Goal: Find specific page/section

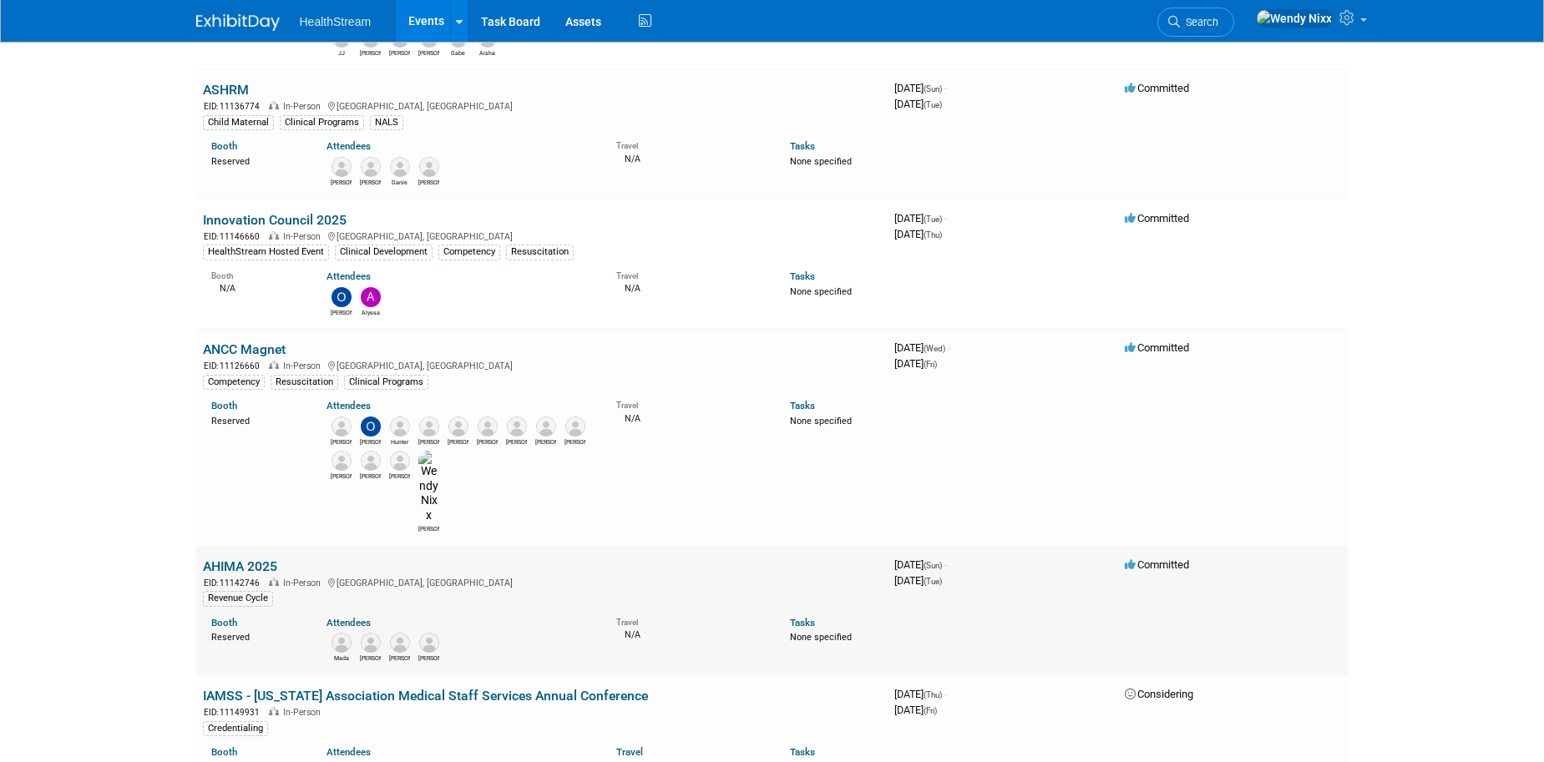
scroll to position [751, 0]
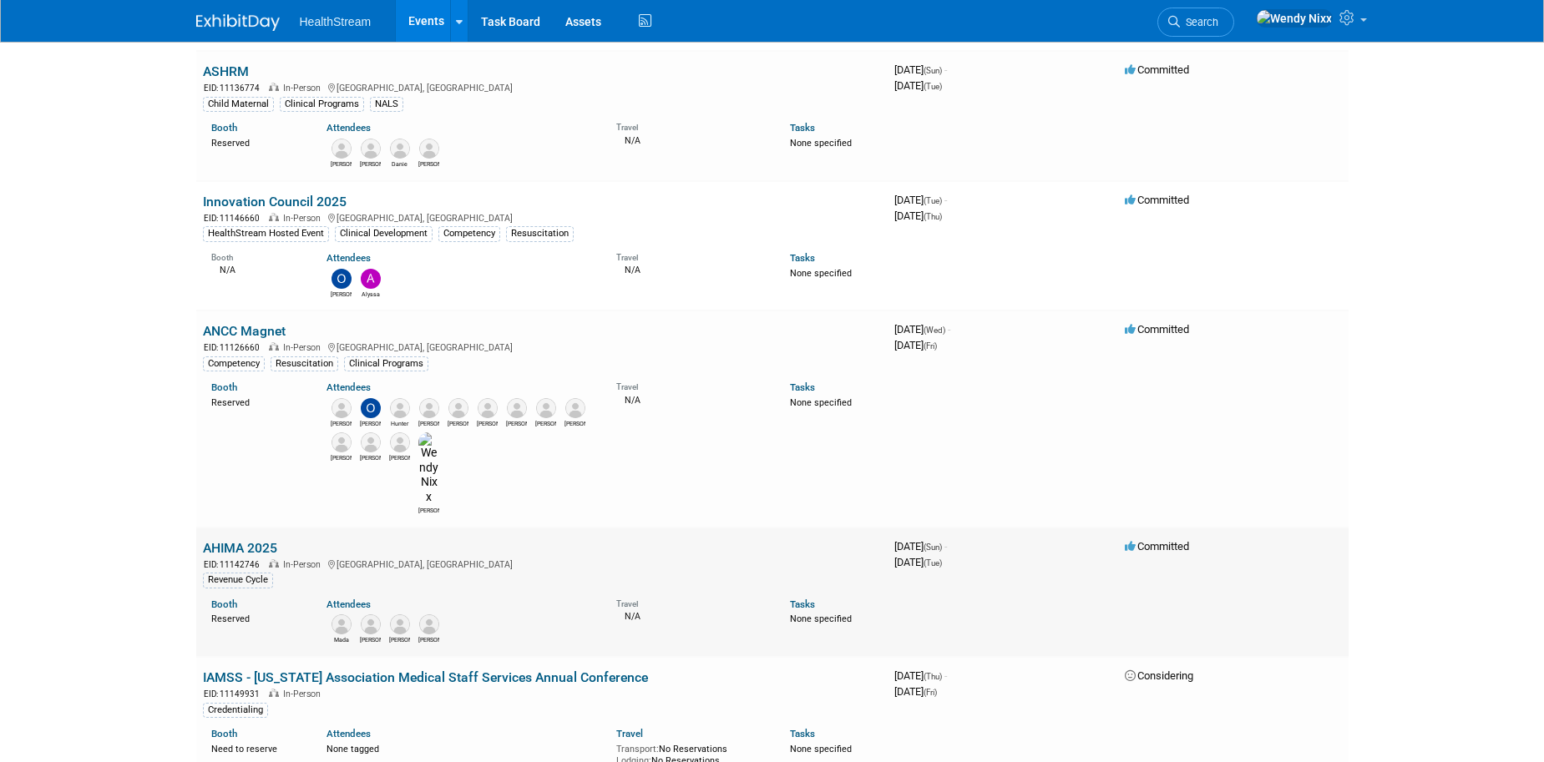
click at [240, 540] on link "AHIMA 2025" at bounding box center [240, 548] width 74 height 16
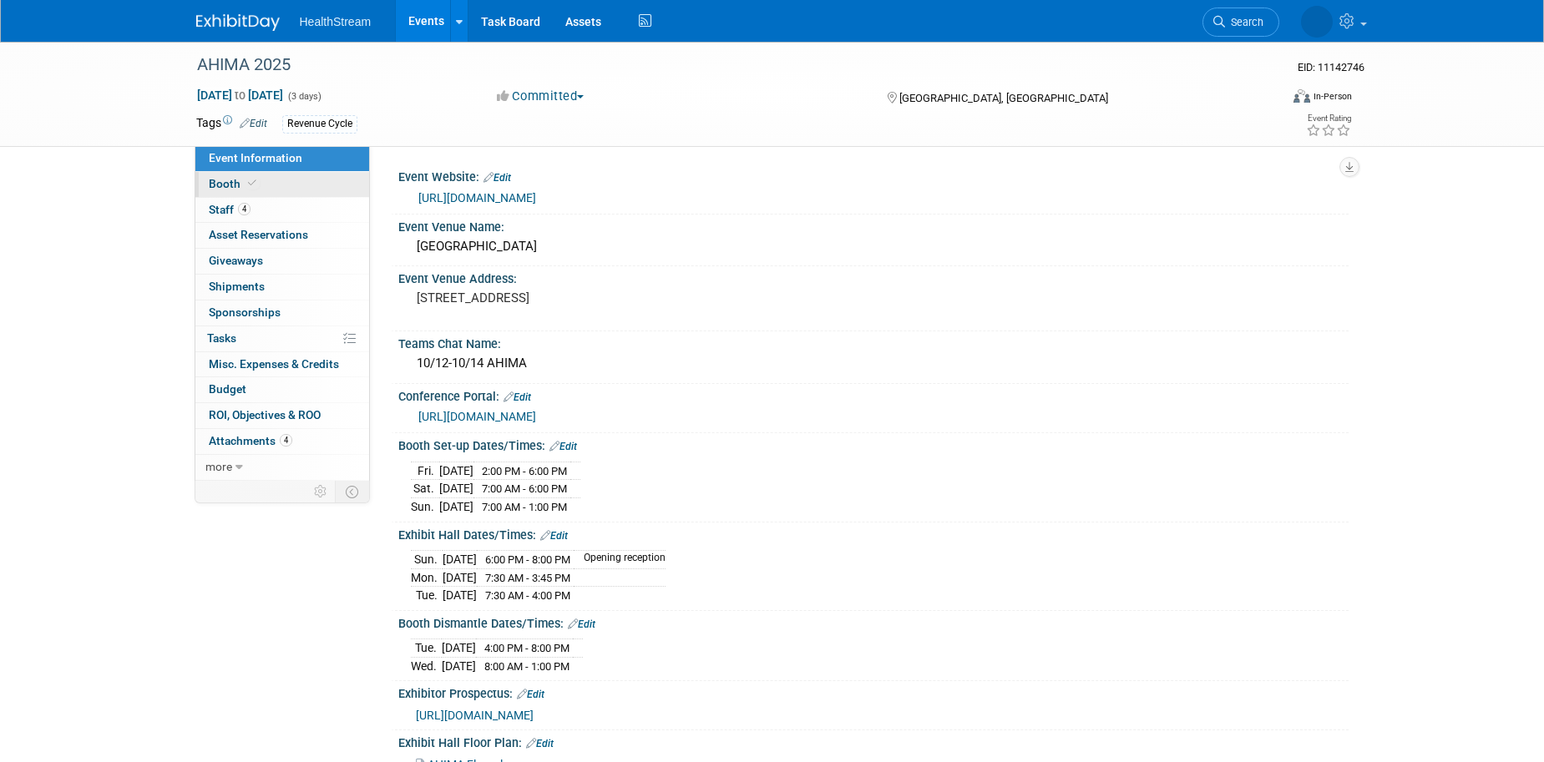
click at [225, 186] on span "Booth" at bounding box center [234, 183] width 51 height 13
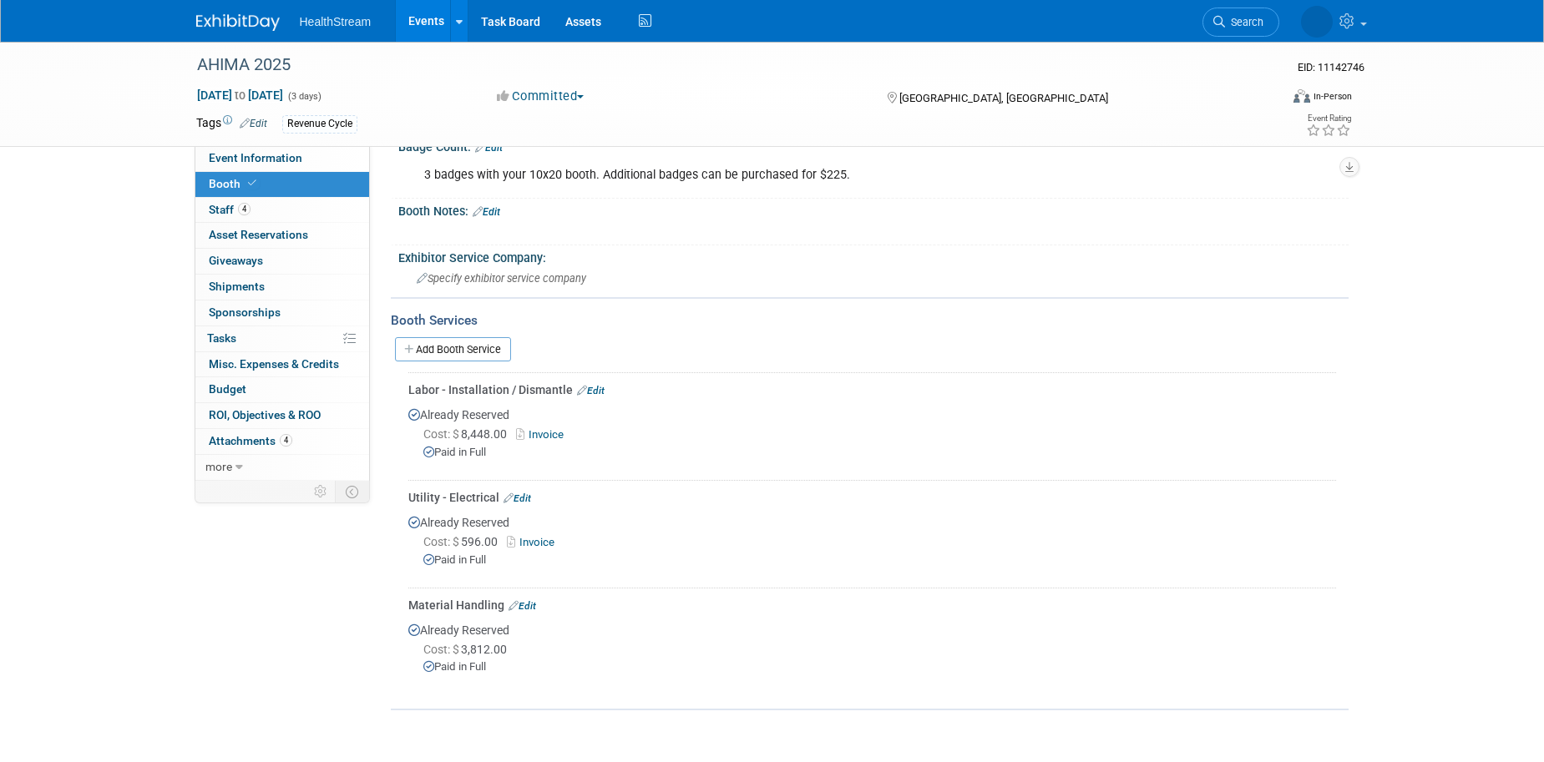
scroll to position [417, 0]
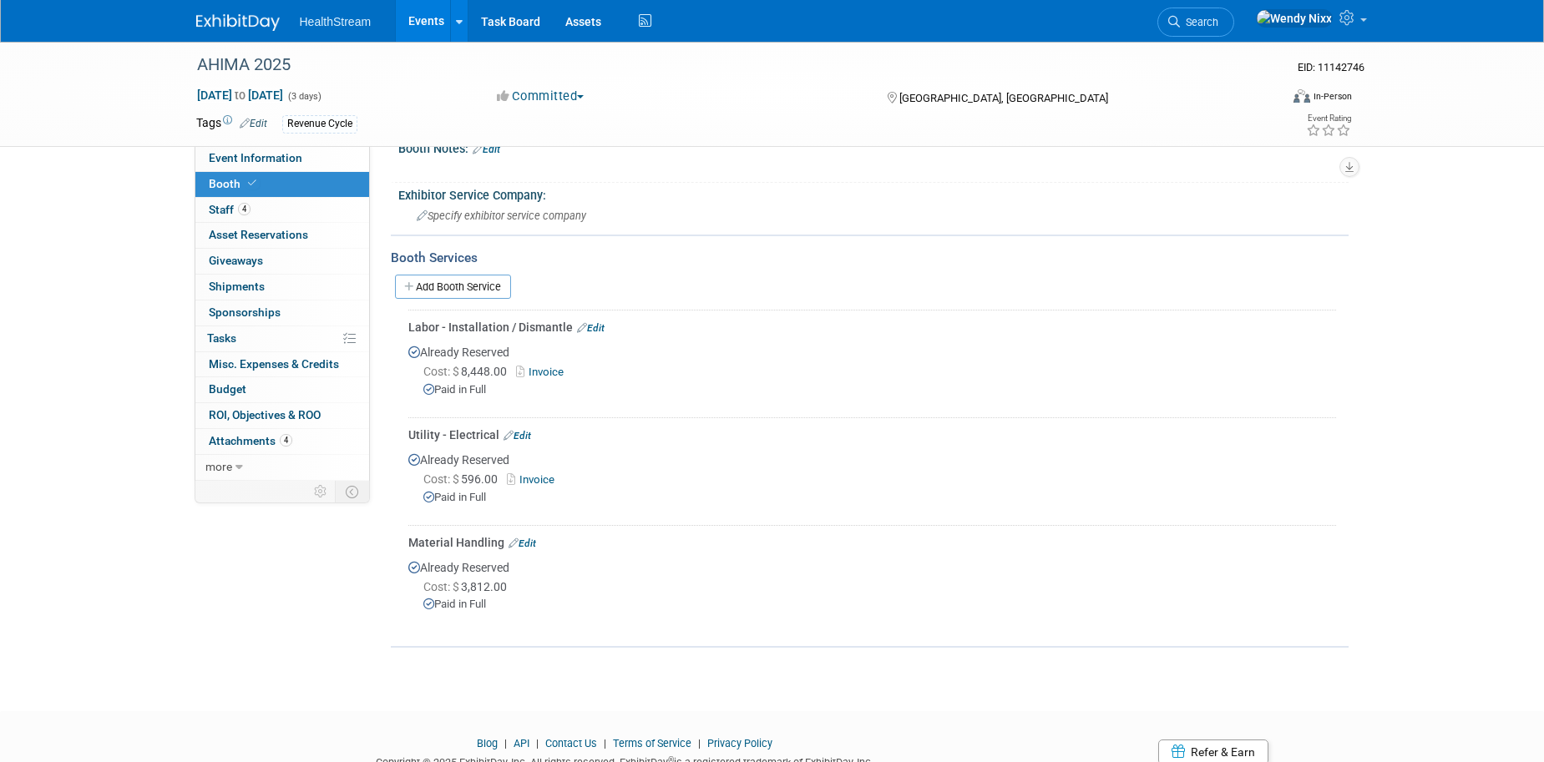
click at [541, 477] on link "Invoice" at bounding box center [534, 479] width 54 height 13
